Goal: Find specific page/section: Find specific page/section

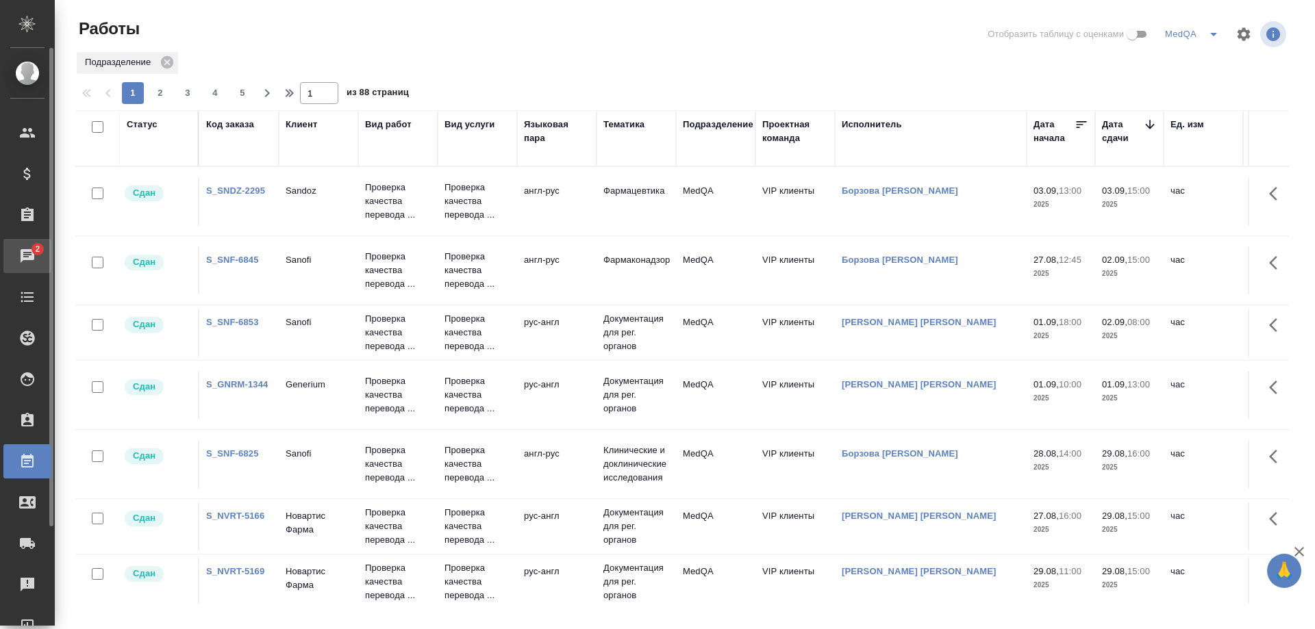
click at [32, 252] on span "2" at bounding box center [37, 249] width 21 height 14
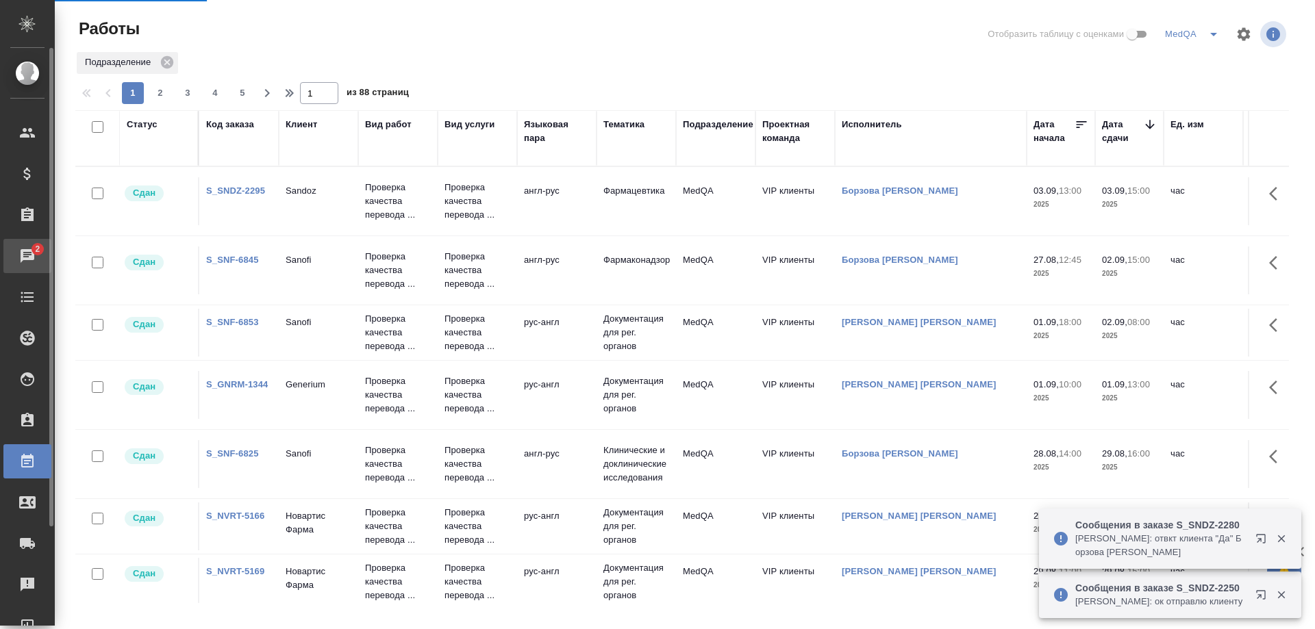
click at [32, 252] on span "2" at bounding box center [37, 249] width 21 height 14
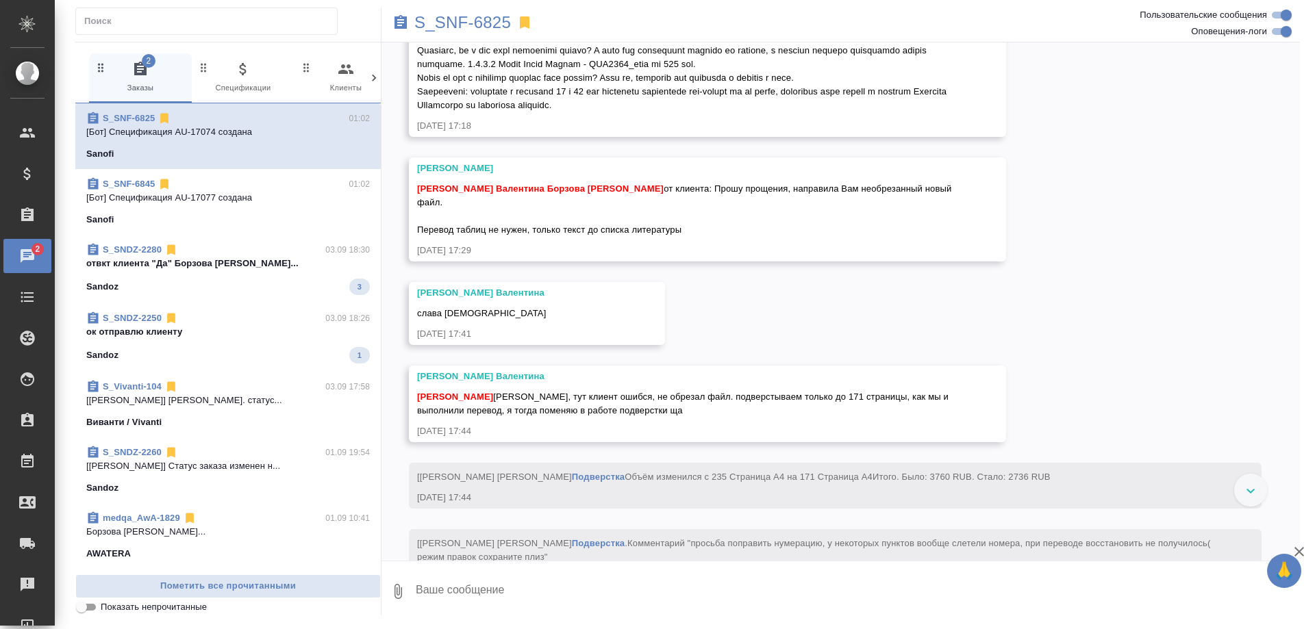
scroll to position [10502, 0]
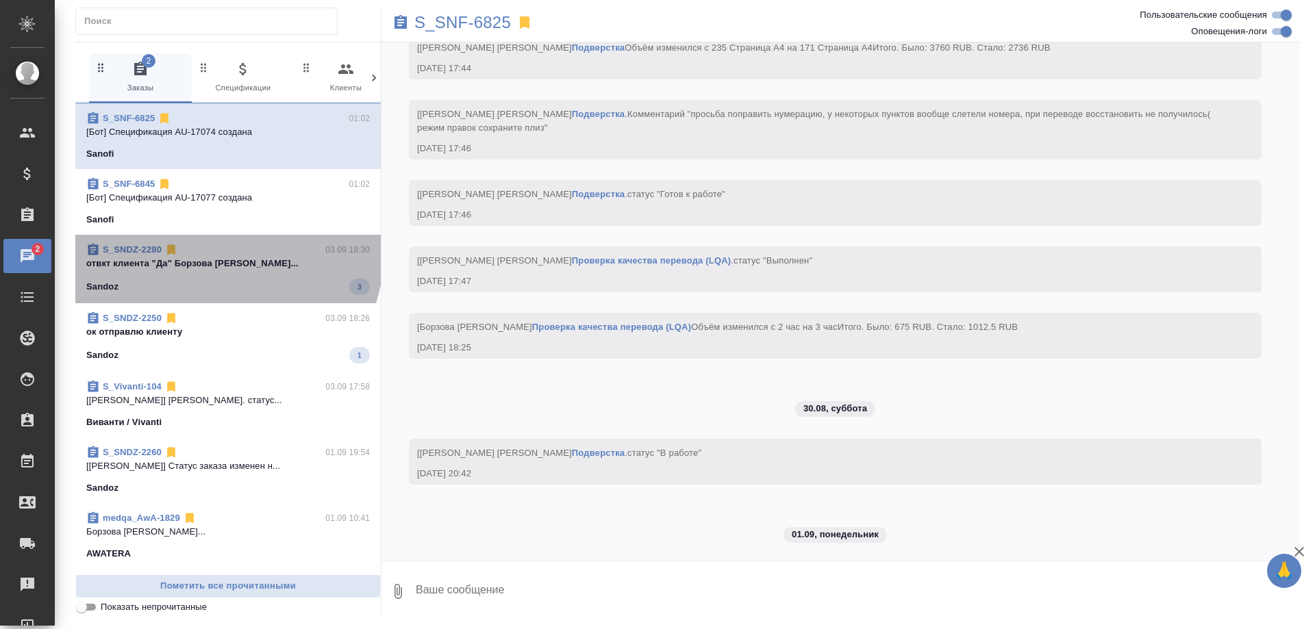
click at [225, 255] on div "S_SNDZ-2280 03.09 18:30" at bounding box center [228, 250] width 284 height 14
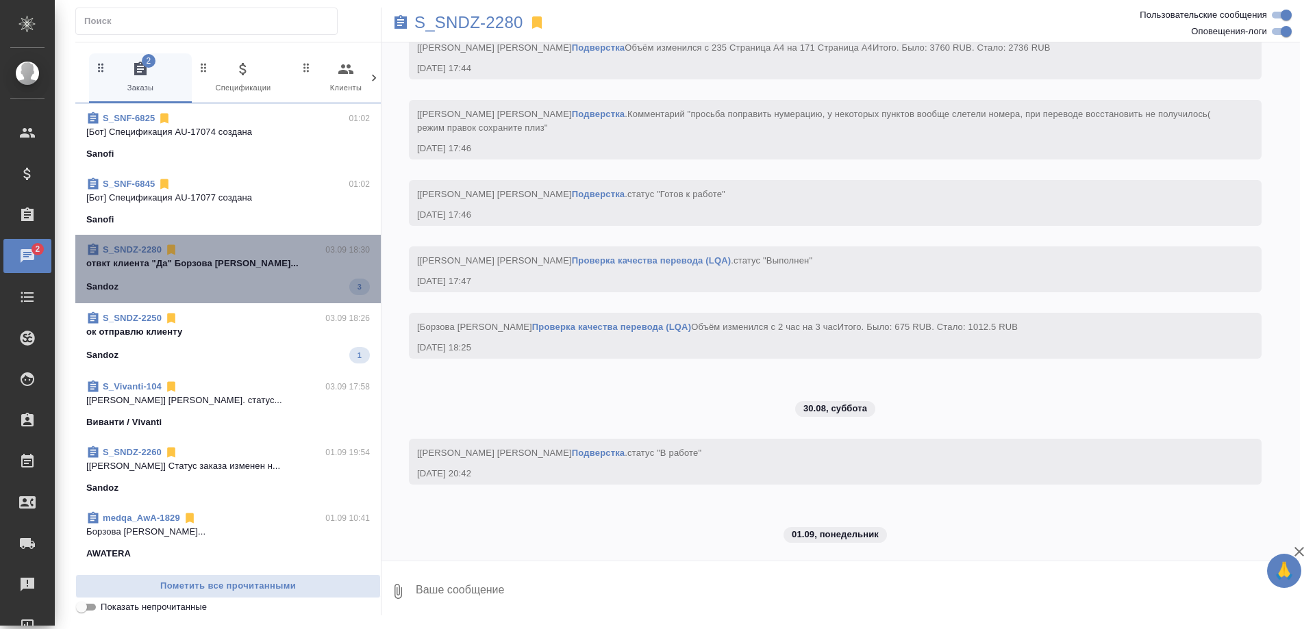
click at [268, 282] on div "Sandoz 3" at bounding box center [228, 287] width 284 height 16
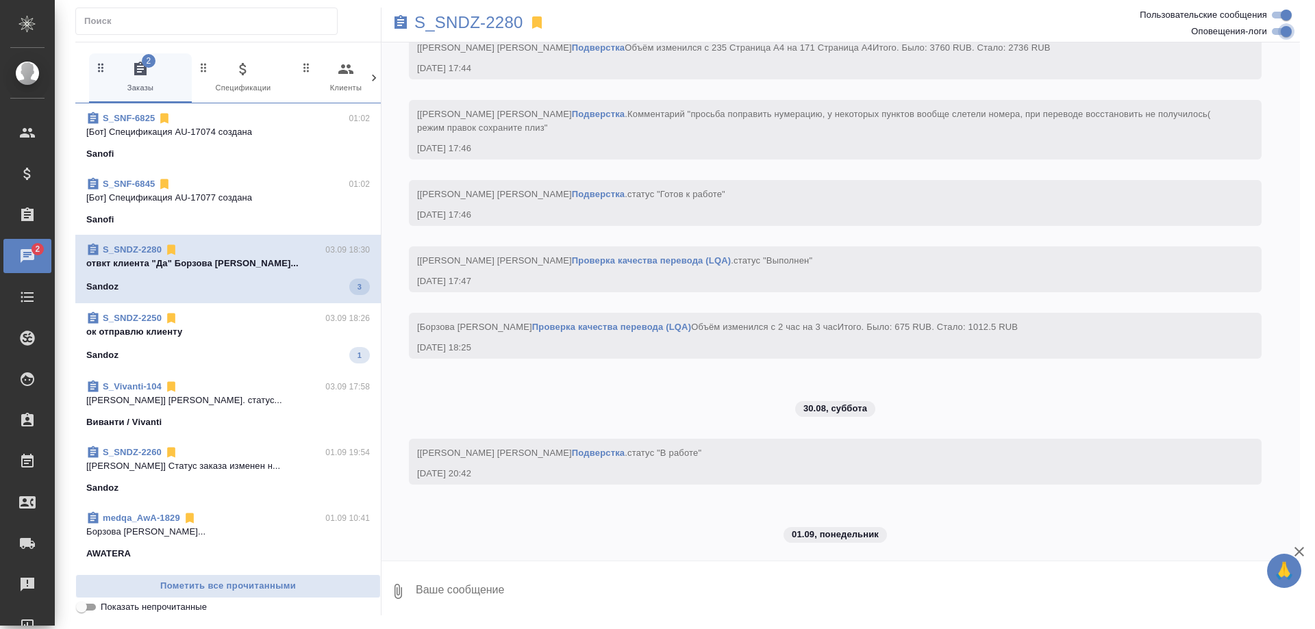
click at [1279, 30] on input "Оповещения-логи" at bounding box center [1286, 31] width 49 height 16
checkbox input "false"
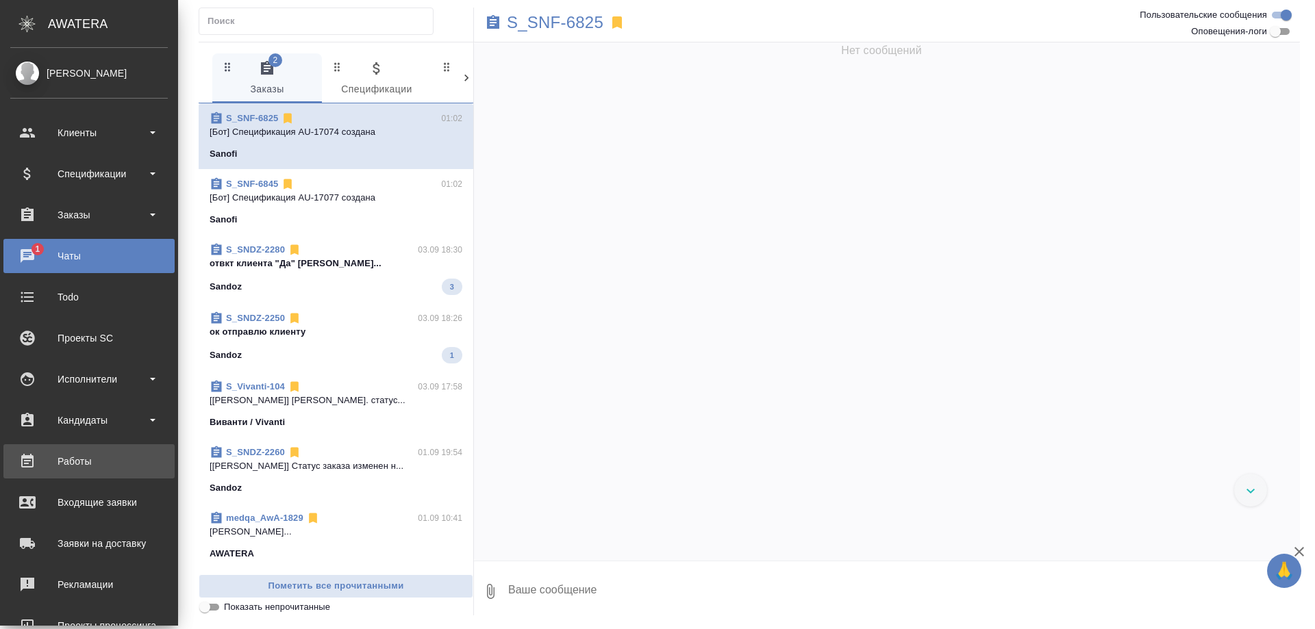
click at [71, 464] on div "Работы" at bounding box center [89, 461] width 158 height 21
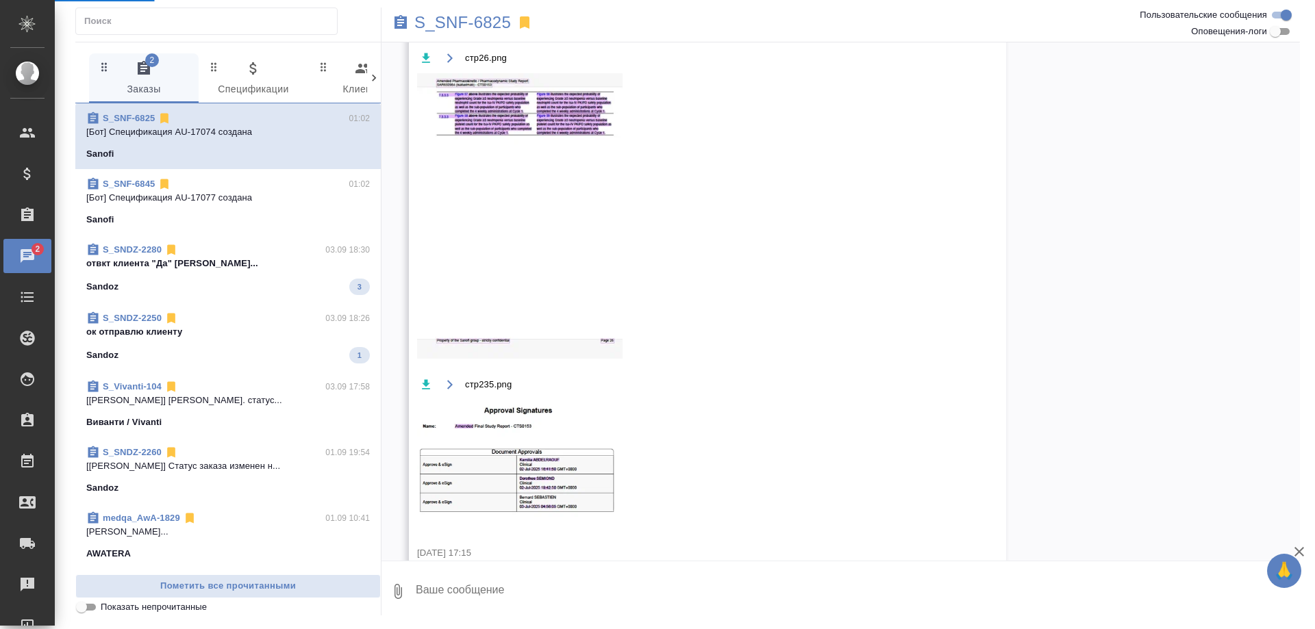
scroll to position [2921, 0]
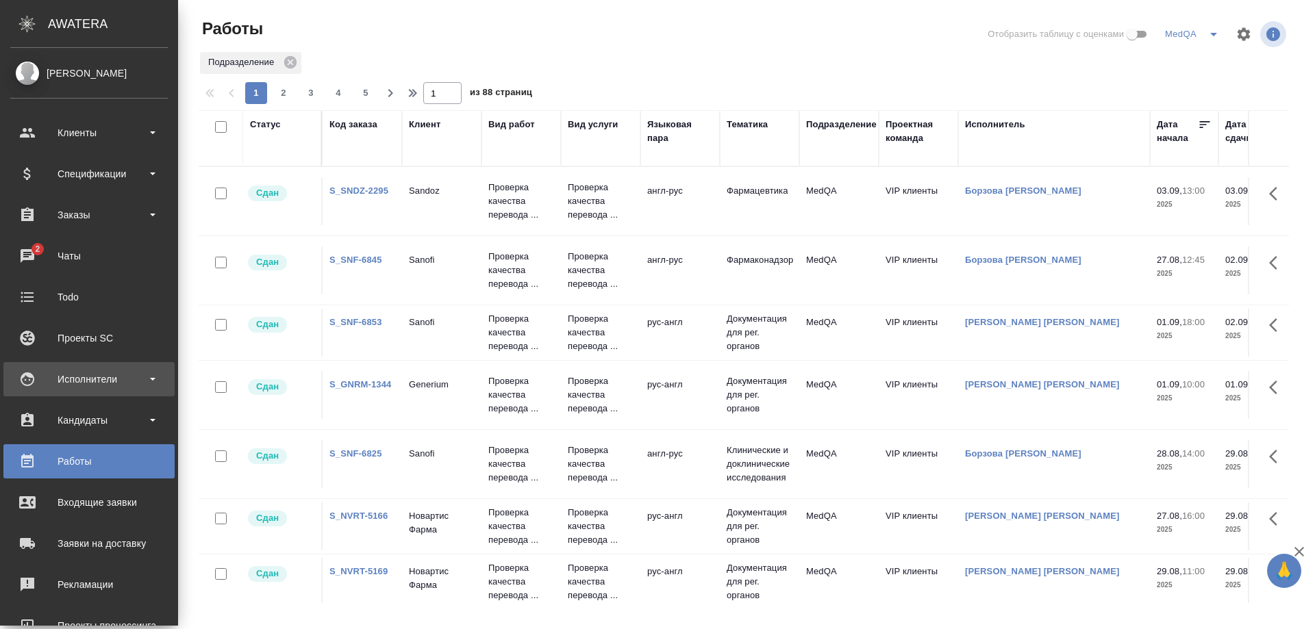
click at [77, 371] on div "Исполнители" at bounding box center [89, 379] width 158 height 21
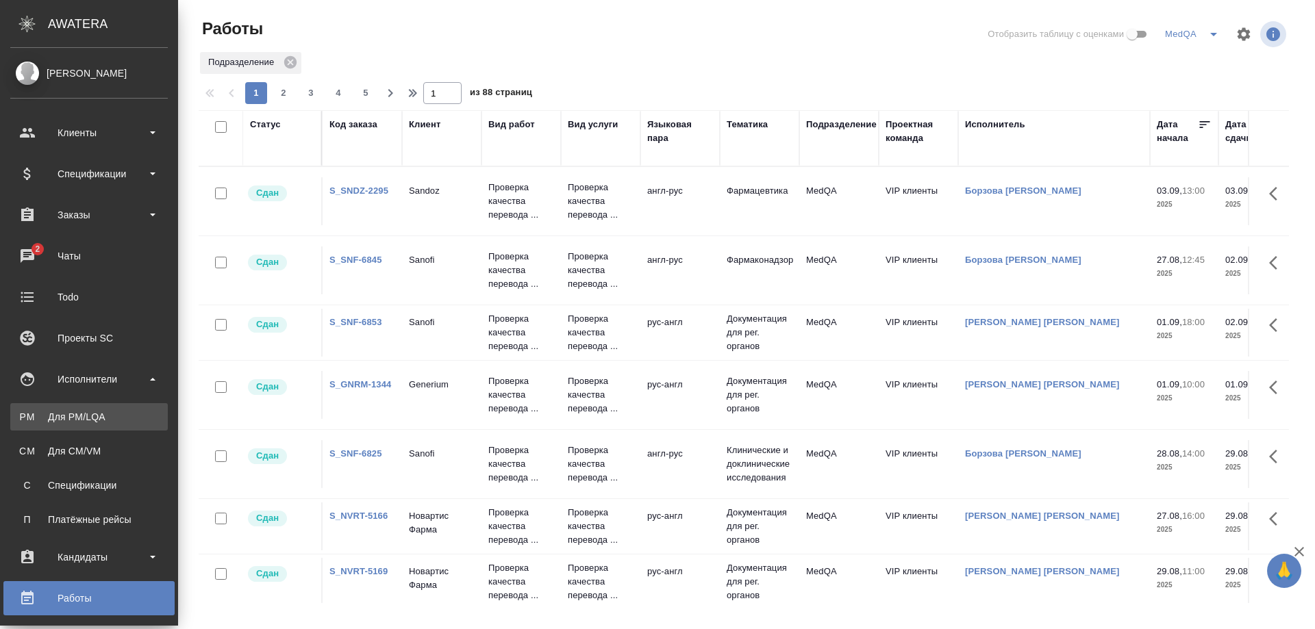
click at [77, 413] on div "Для PM/LQA" at bounding box center [89, 417] width 144 height 14
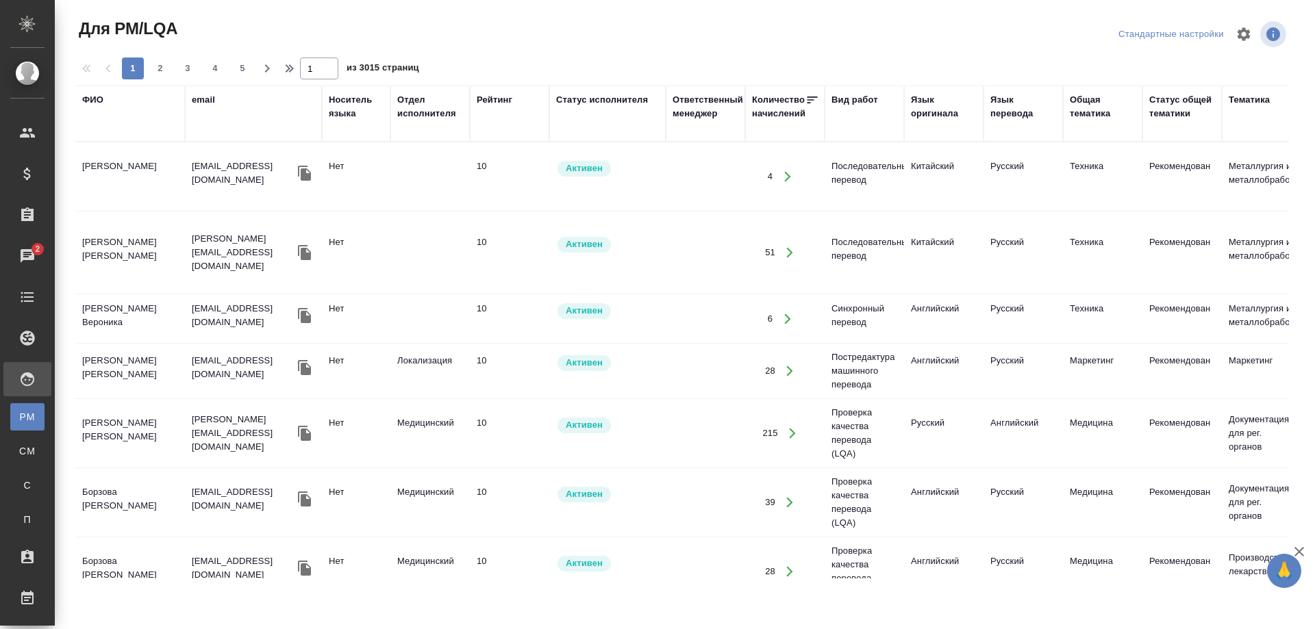
click at [97, 102] on div "ФИО" at bounding box center [92, 100] width 21 height 14
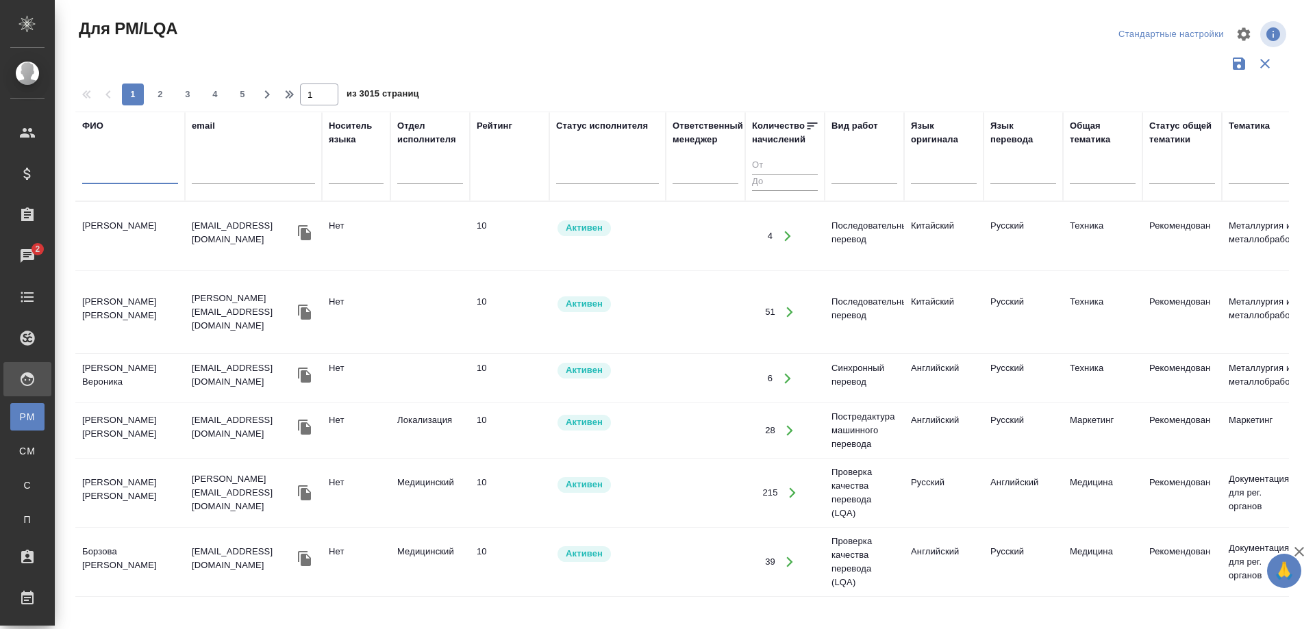
click at [115, 183] on input "text" at bounding box center [130, 175] width 96 height 17
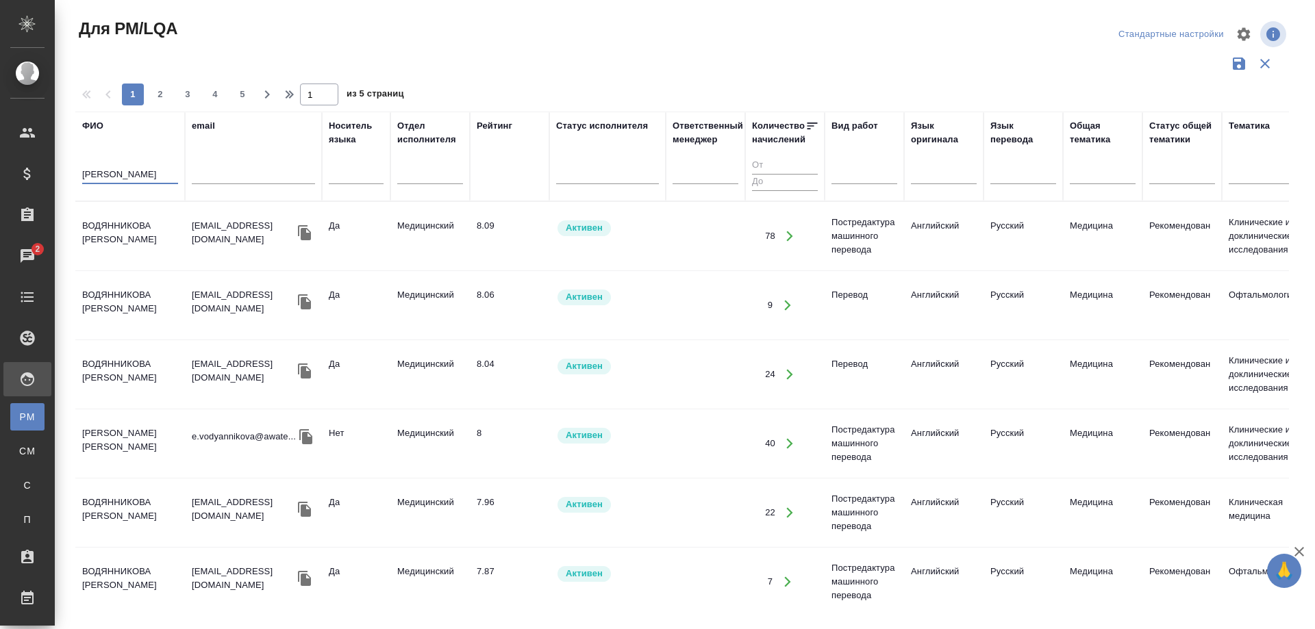
type input "[PERSON_NAME]"
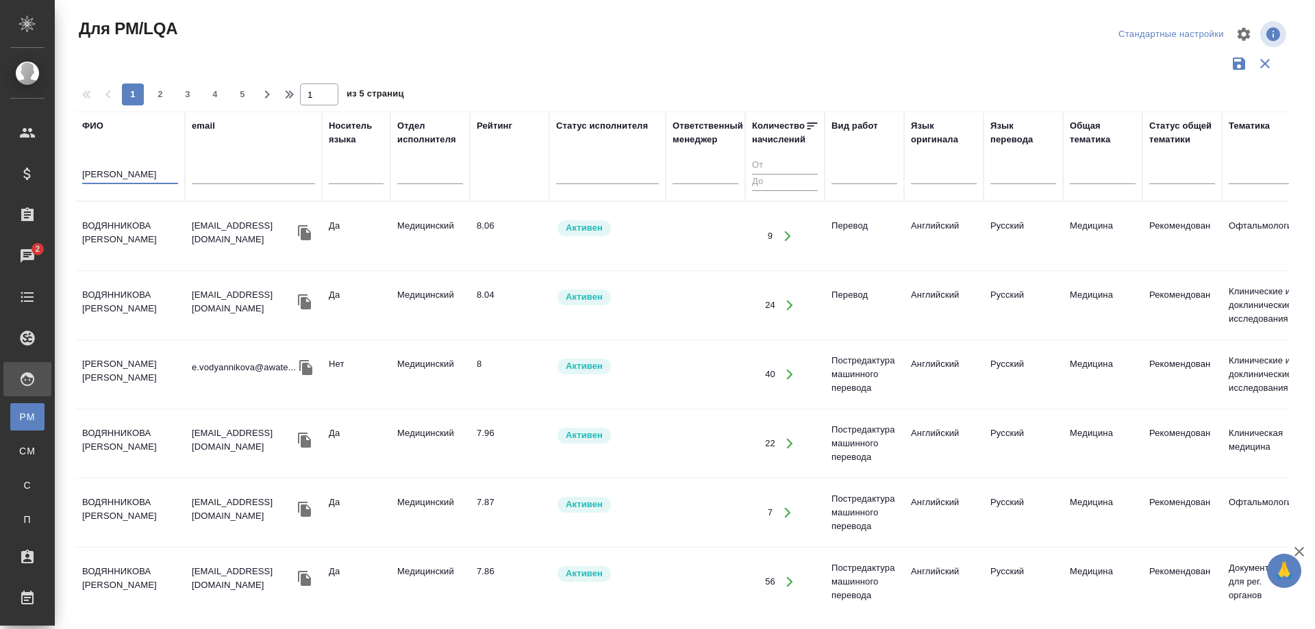
scroll to position [68, 0]
click at [101, 365] on td "[PERSON_NAME] [PERSON_NAME]" at bounding box center [130, 375] width 110 height 48
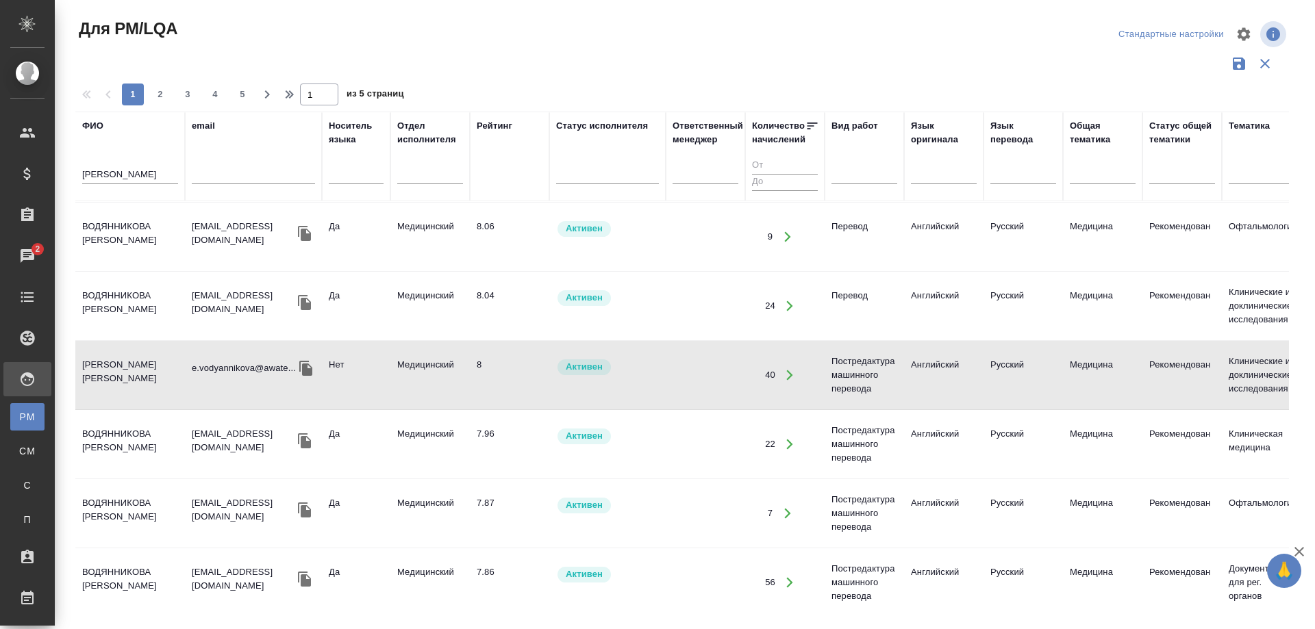
click at [101, 365] on td "[PERSON_NAME] [PERSON_NAME]" at bounding box center [130, 375] width 110 height 48
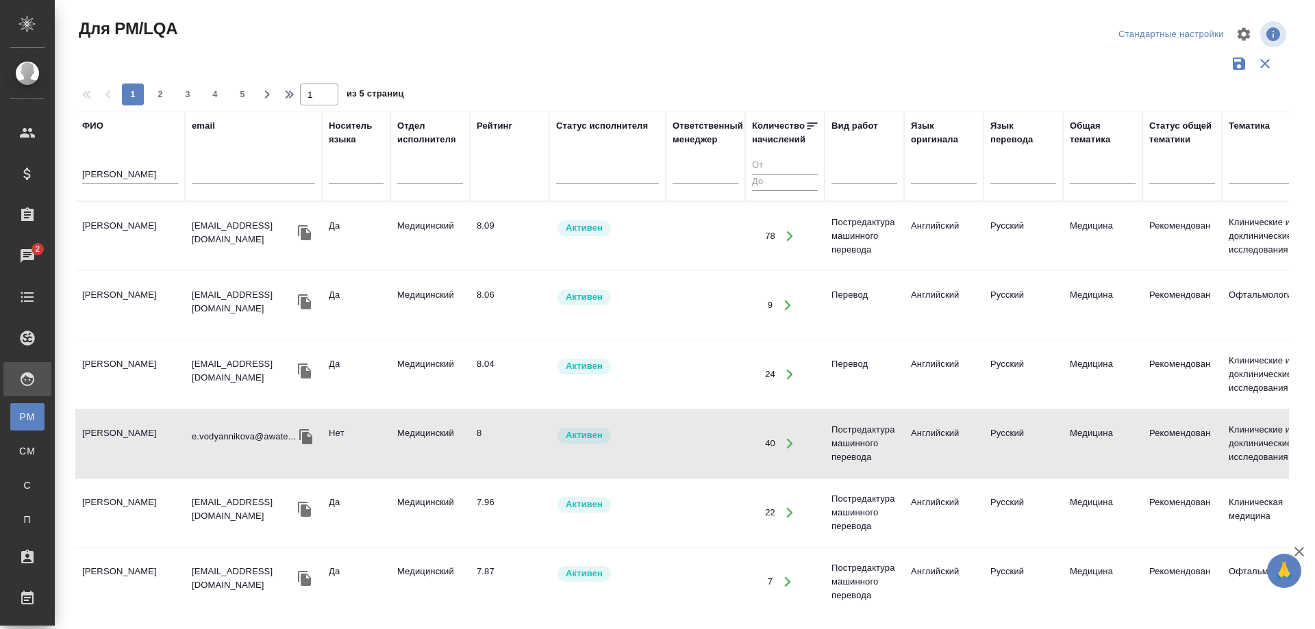
scroll to position [68, 0]
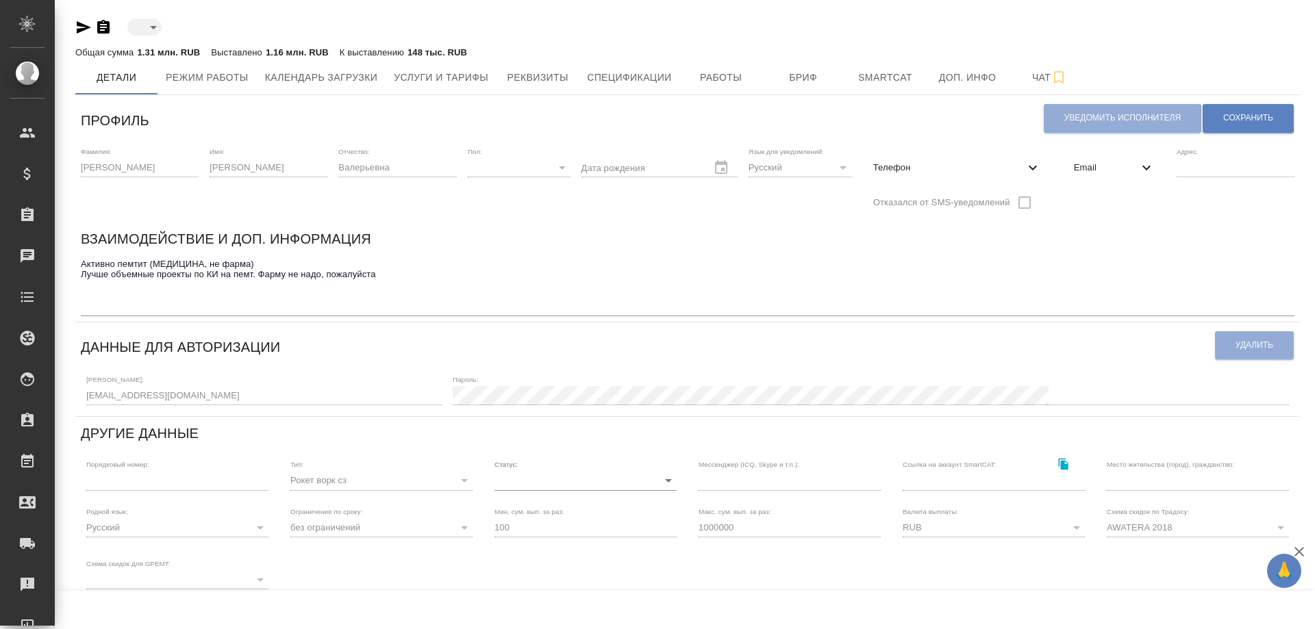
type input "active"
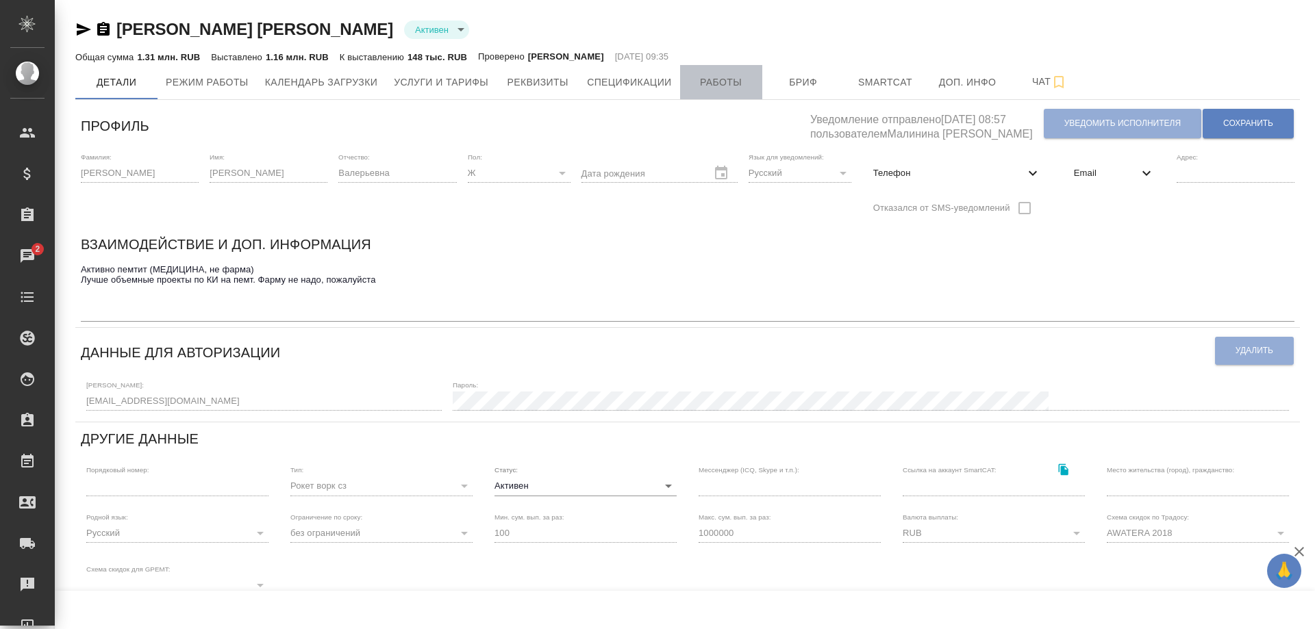
click at [711, 87] on span "Работы" at bounding box center [721, 82] width 66 height 17
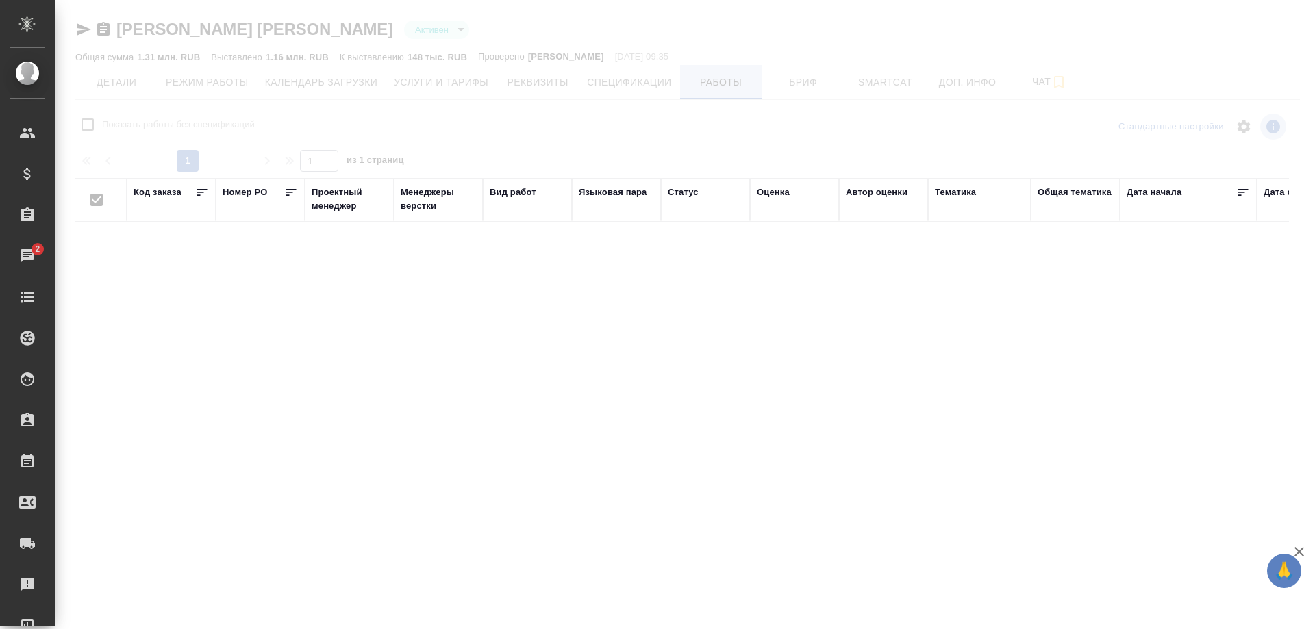
checkbox input "false"
